Goal: Task Accomplishment & Management: Use online tool/utility

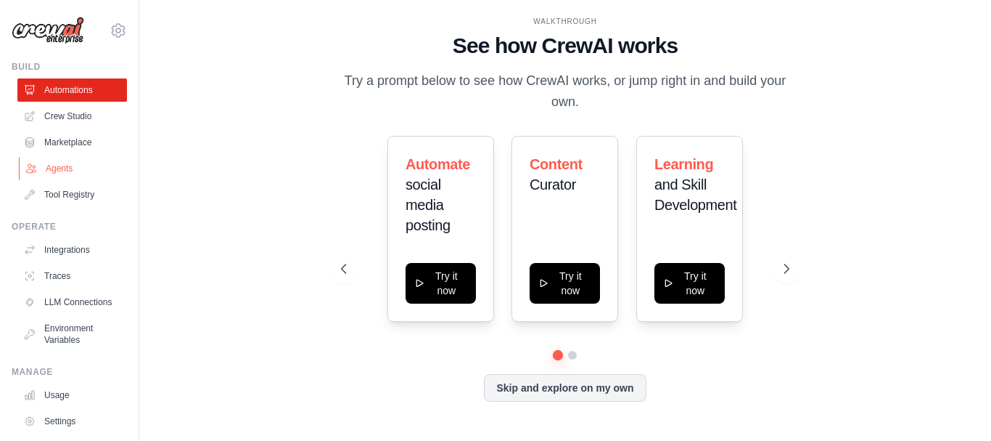
click at [60, 170] on link "Agents" at bounding box center [74, 168] width 110 height 23
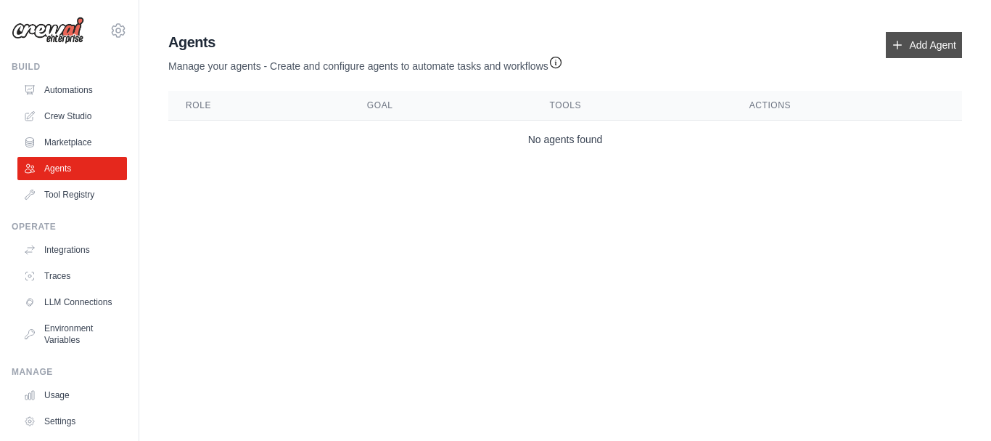
click at [933, 39] on link "Add Agent" at bounding box center [924, 45] width 76 height 26
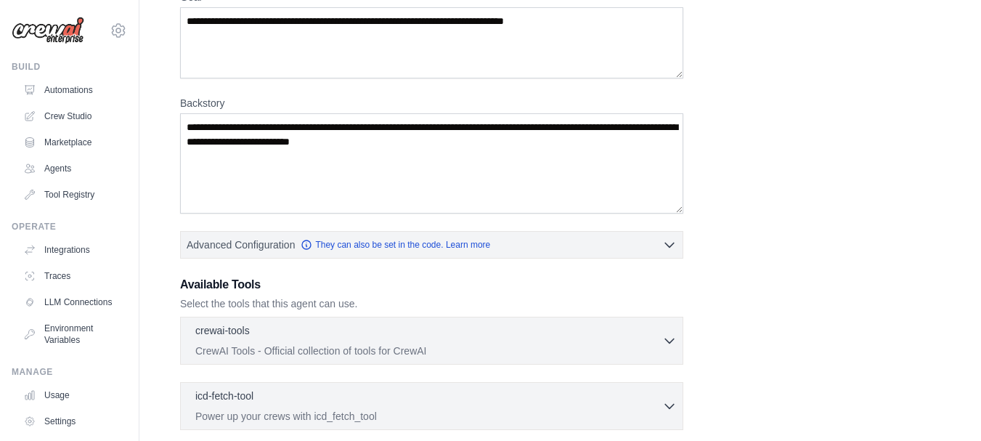
scroll to position [267, 0]
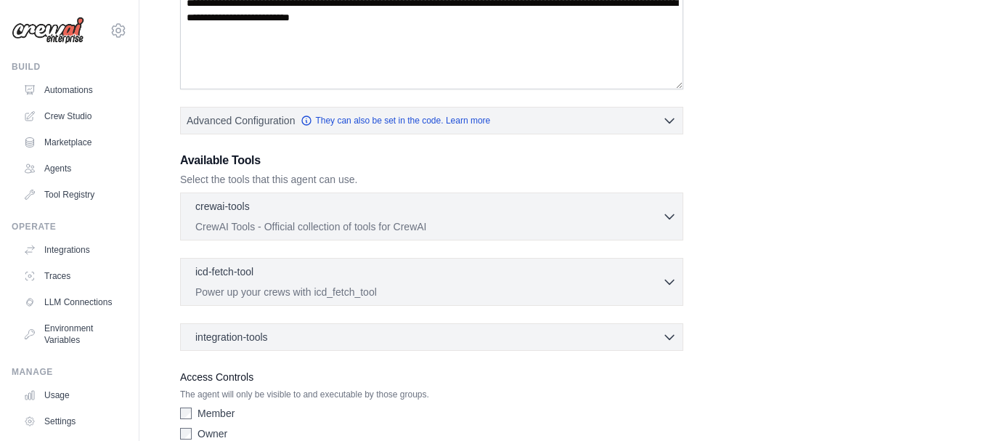
drag, startPoint x: 975, startPoint y: 200, endPoint x: 962, endPoint y: 308, distance: 108.1
click at [962, 308] on div "New Agent Role Goal [GEOGRAPHIC_DATA] Advanced Configuration They can also be s…" at bounding box center [559, 122] width 841 height 750
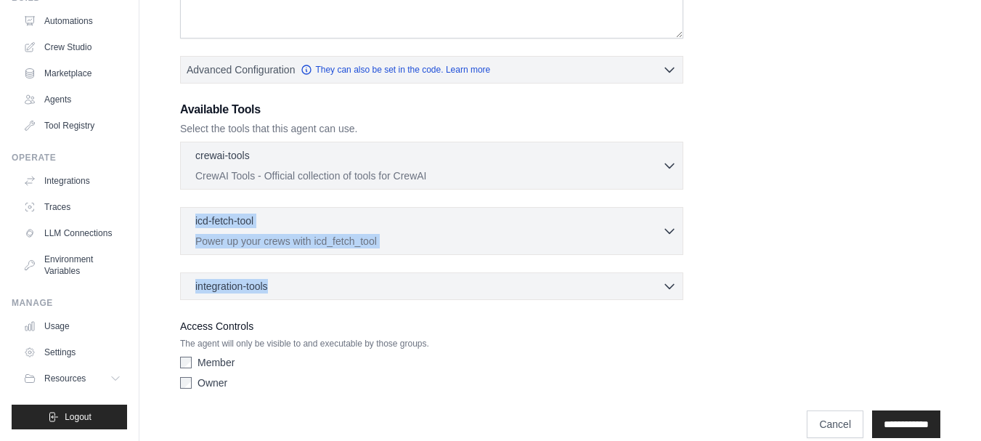
scroll to position [319, 0]
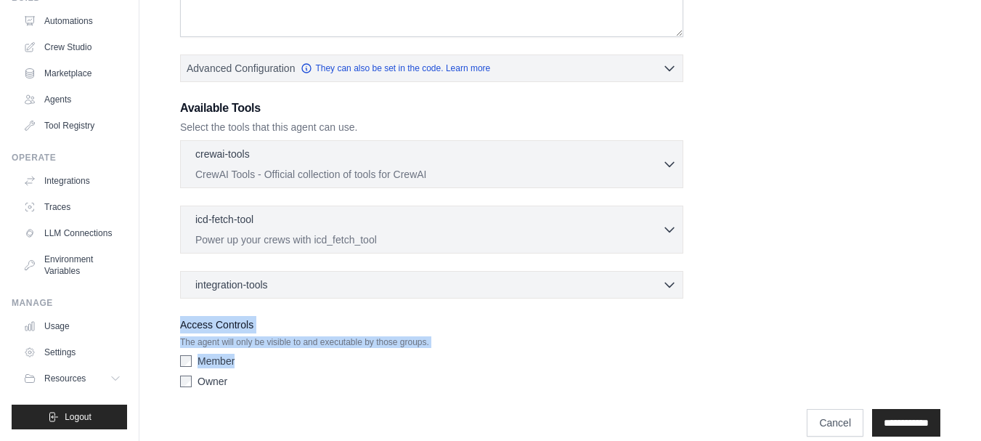
drag, startPoint x: 980, startPoint y: 289, endPoint x: 970, endPoint y: 356, distance: 68.3
click at [970, 356] on div "New Agent Role Goal [GEOGRAPHIC_DATA] Advanced Configuration They can also be s…" at bounding box center [559, 70] width 841 height 750
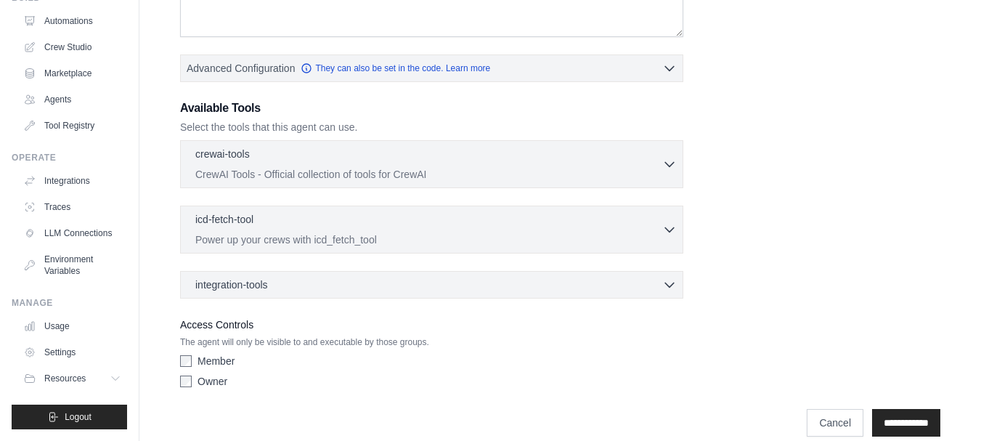
click at [804, 234] on div "Role Goal [GEOGRAPHIC_DATA] Advanced Configuration They can also be set in the …" at bounding box center [560, 72] width 760 height 643
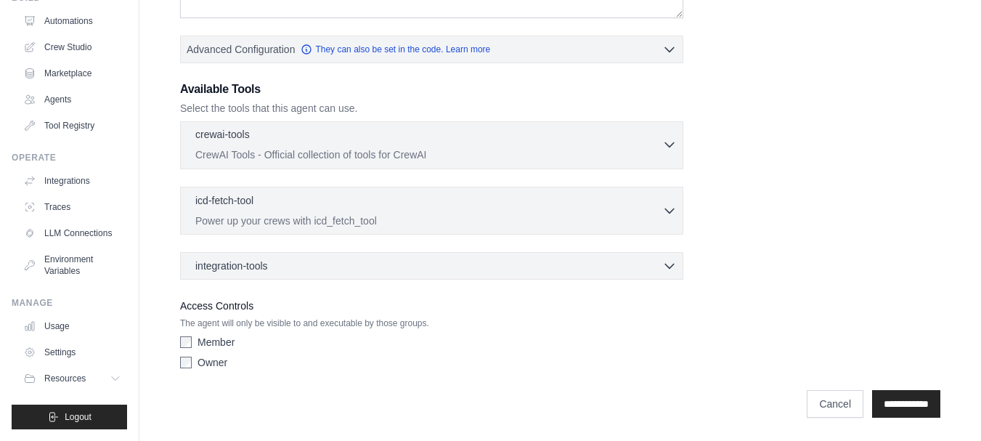
click at [674, 144] on icon "button" at bounding box center [669, 144] width 15 height 15
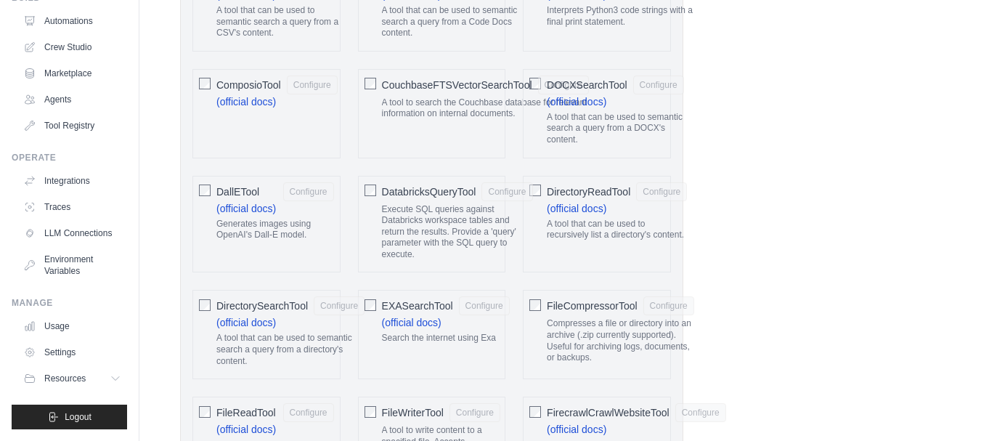
scroll to position [763, 0]
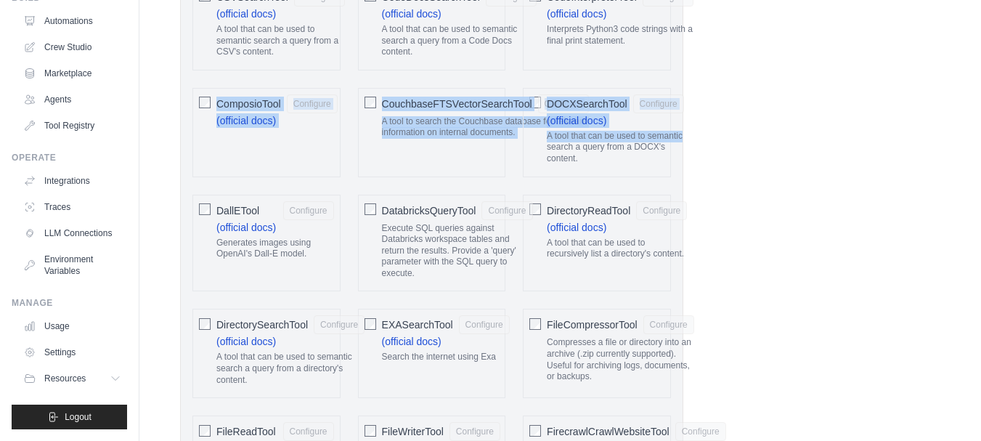
drag, startPoint x: 960, startPoint y: 130, endPoint x: 950, endPoint y: 70, distance: 61.0
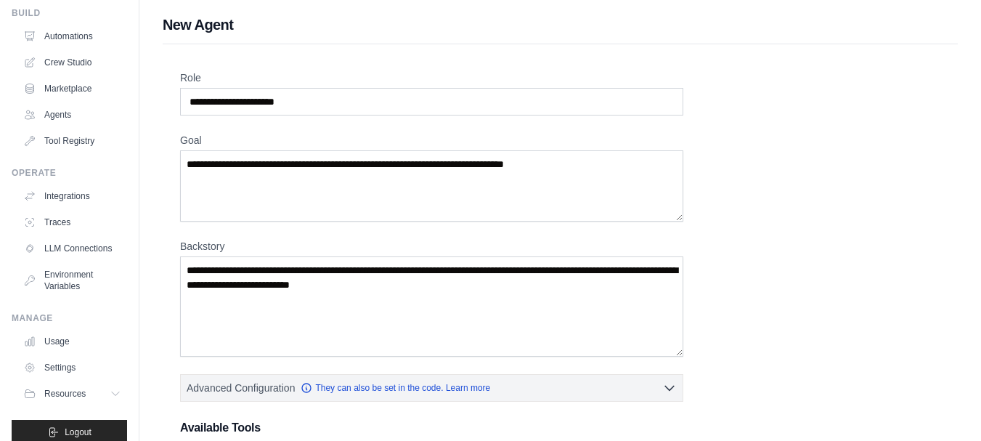
scroll to position [81, 0]
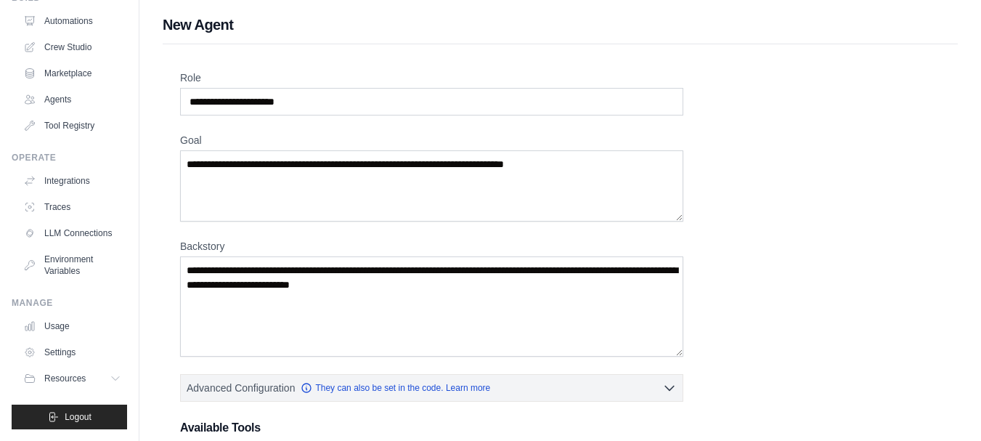
drag, startPoint x: 127, startPoint y: 234, endPoint x: 135, endPoint y: 102, distance: 133.1
click at [135, 102] on div "[EMAIL_ADDRESS][DOMAIN_NAME] Settings Build Automations Crew Studio Marketplace" at bounding box center [69, 220] width 139 height 441
